Goal: Task Accomplishment & Management: Complete application form

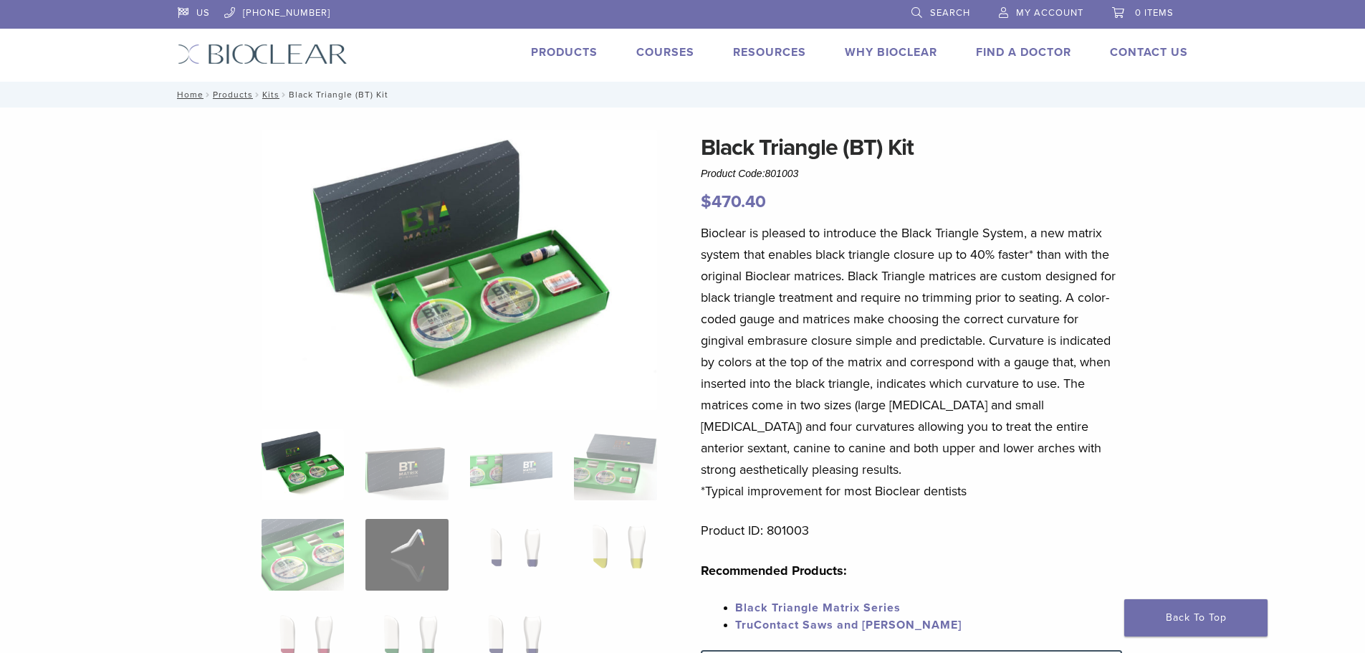
drag, startPoint x: 314, startPoint y: 54, endPoint x: 611, endPoint y: 63, distance: 296.8
click at [315, 55] on img at bounding box center [263, 54] width 170 height 21
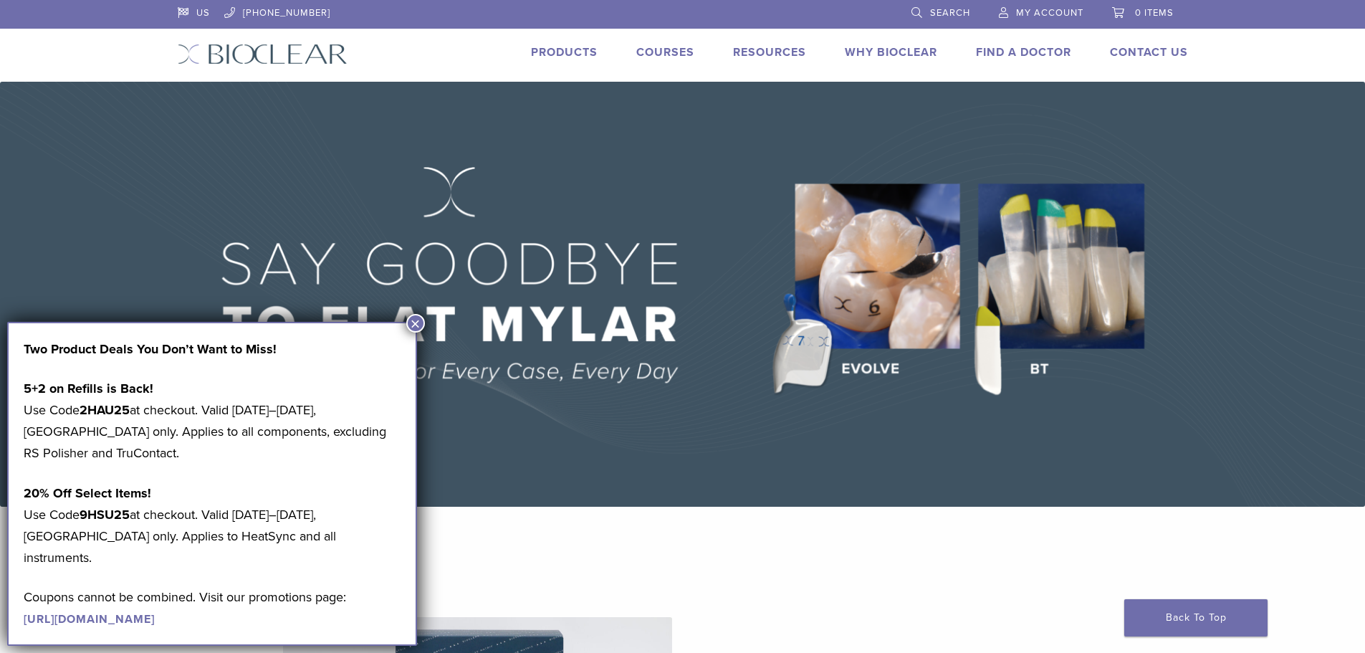
click at [419, 323] on button "×" at bounding box center [415, 323] width 19 height 19
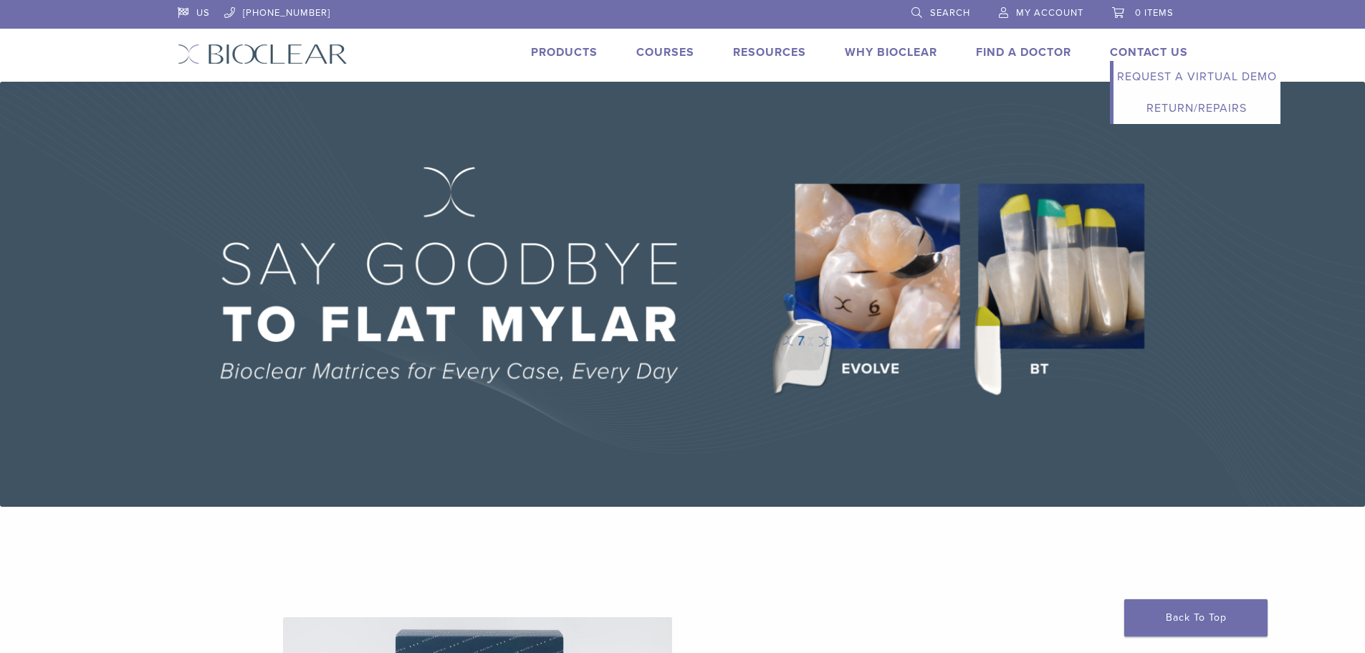
click at [1169, 105] on link "Return/Repairs" at bounding box center [1197, 108] width 167 height 32
click at [1170, 107] on link "Return/Repairs" at bounding box center [1197, 108] width 167 height 32
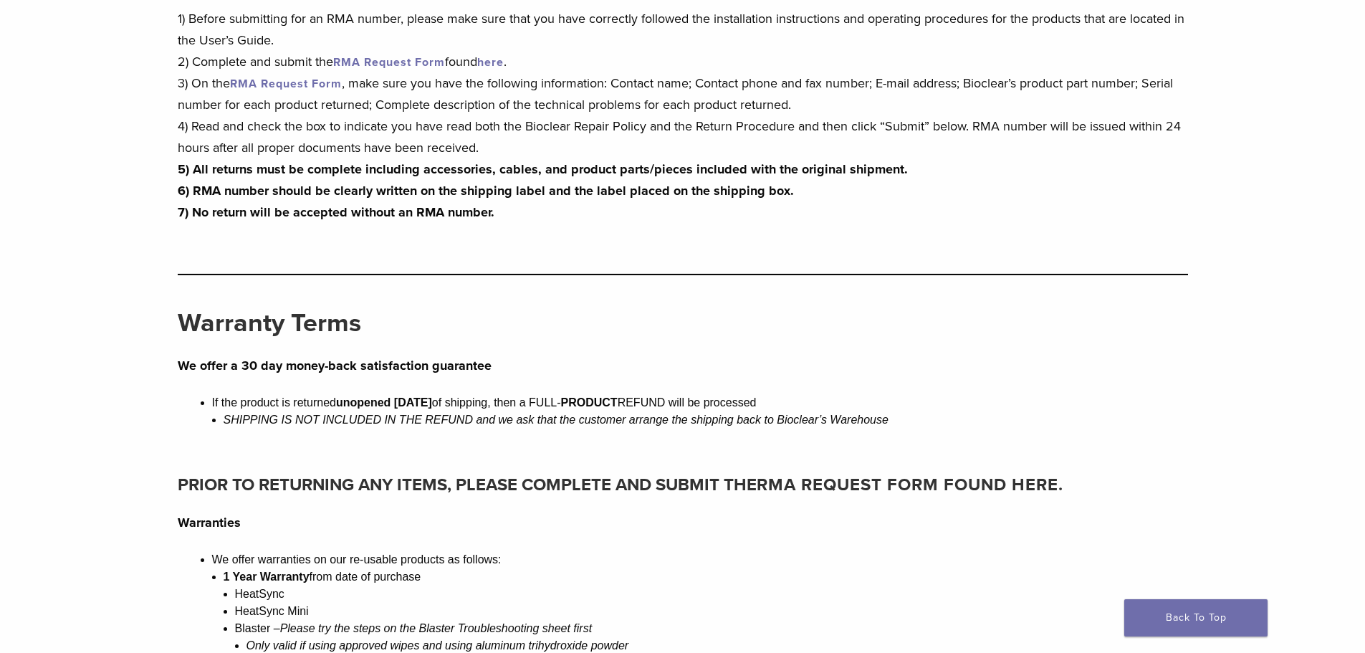
scroll to position [543, 0]
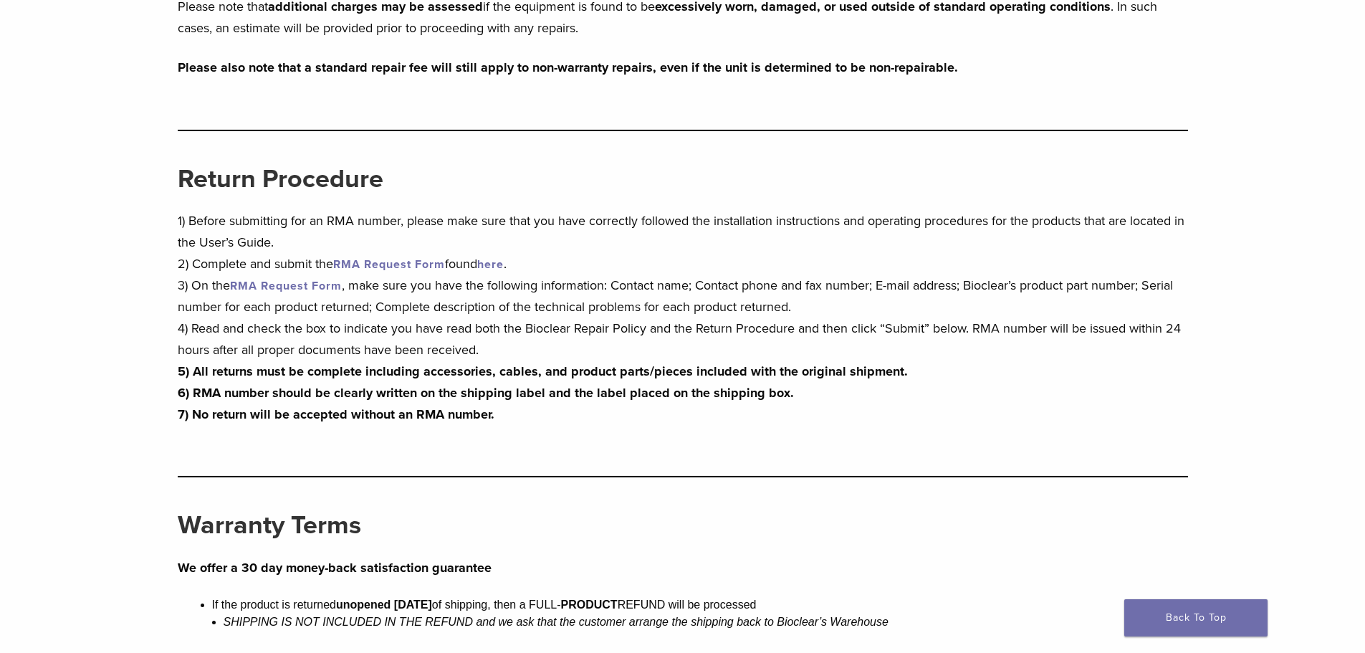
click at [384, 264] on link "RMA Request Form" at bounding box center [389, 264] width 112 height 14
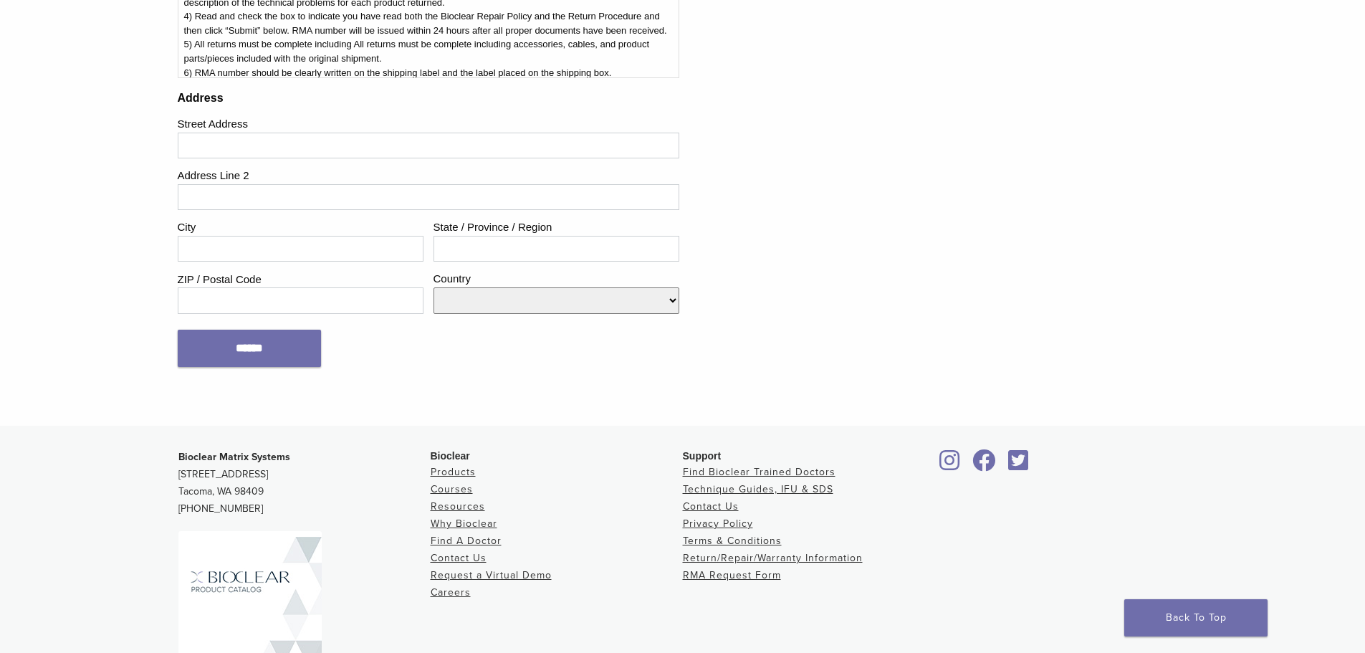
scroll to position [1720, 0]
